Goal: Information Seeking & Learning: Learn about a topic

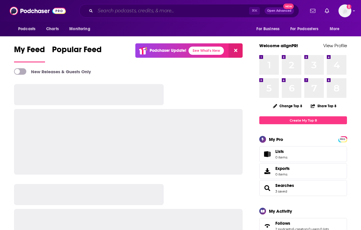
click at [127, 11] on input "Search podcasts, credits, & more..." at bounding box center [172, 10] width 154 height 9
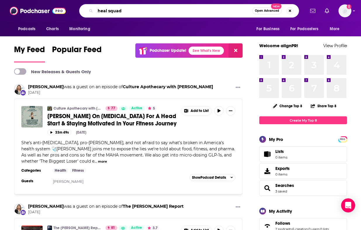
type input "heal squad"
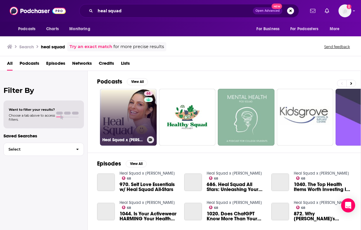
click at [139, 137] on div "Heal Squad x [PERSON_NAME]" at bounding box center [128, 139] width 52 height 7
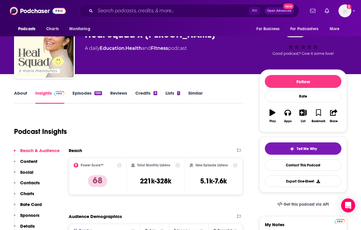
scroll to position [22, 0]
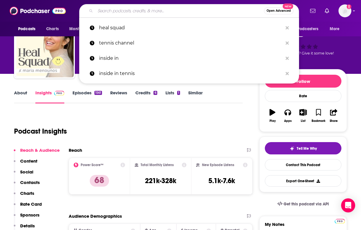
click at [175, 11] on input "Search podcasts, credits, & more..." at bounding box center [179, 10] width 169 height 9
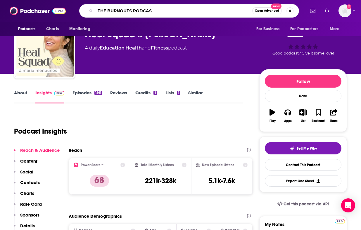
type input "THE BURNOUTS PODCAST"
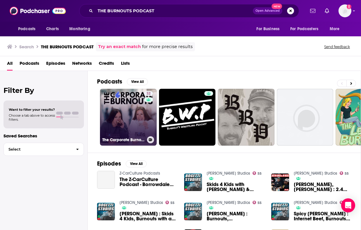
click at [127, 126] on link "32 The Corporate Burnouts Podcast" at bounding box center [128, 117] width 57 height 57
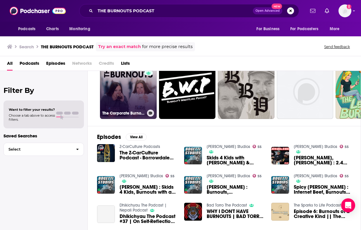
scroll to position [29, 0]
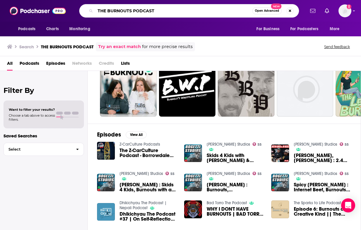
drag, startPoint x: 163, startPoint y: 11, endPoint x: 132, endPoint y: 12, distance: 31.0
click at [132, 12] on input "THE BURNOUTS PODCAST" at bounding box center [173, 10] width 157 height 9
type input "THE BURNOUTS"
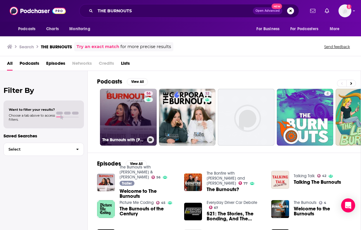
click at [130, 111] on link "56 The Burnouts with [PERSON_NAME] & [PERSON_NAME]" at bounding box center [128, 117] width 57 height 57
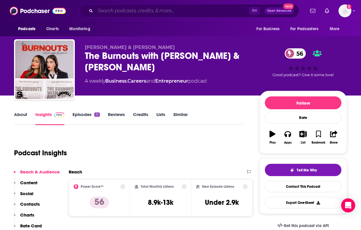
click at [130, 11] on input "Search podcasts, credits, & more..." at bounding box center [172, 10] width 154 height 9
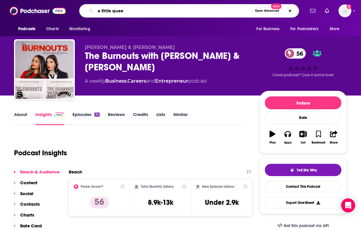
type input "a little [DEMOGRAPHIC_DATA]"
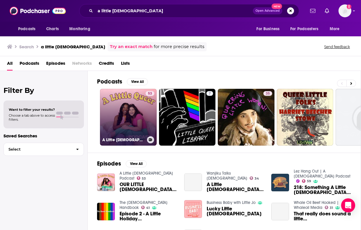
click at [139, 124] on link "53 A Little [DEMOGRAPHIC_DATA] Podcast" at bounding box center [128, 117] width 57 height 57
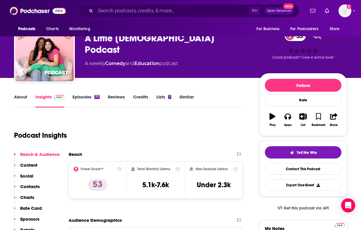
scroll to position [19, 0]
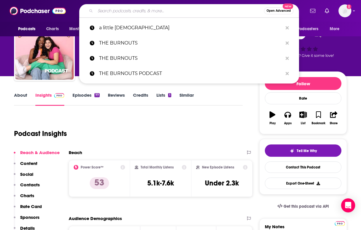
click at [144, 10] on input "Search podcasts, credits, & more..." at bounding box center [179, 10] width 169 height 9
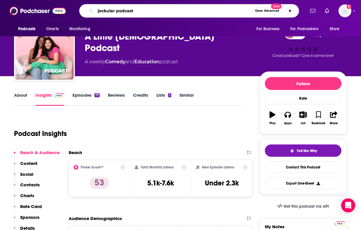
type input "jockular podcast"
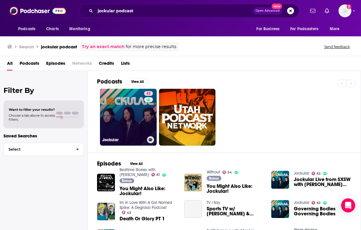
click at [127, 111] on link "62 Jockular" at bounding box center [128, 117] width 57 height 57
